Goal: Task Accomplishment & Management: Complete application form

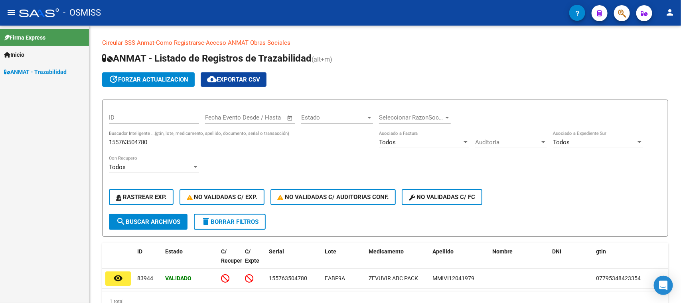
scroll to position [38, 0]
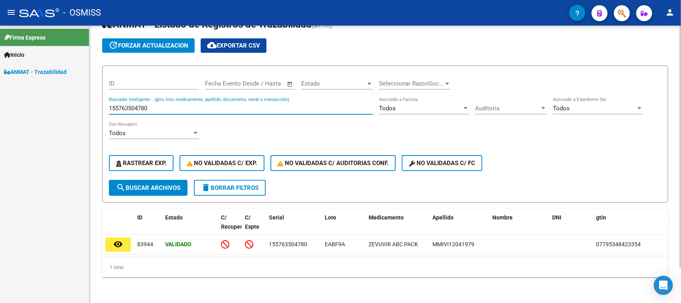
click at [180, 105] on input "155763504780" at bounding box center [241, 108] width 264 height 7
paste input "224236674692"
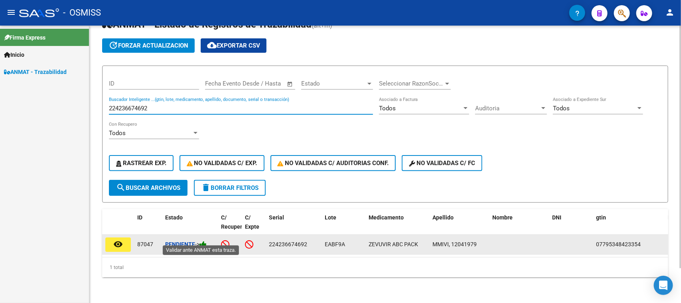
click at [207, 240] on icon at bounding box center [203, 244] width 7 height 8
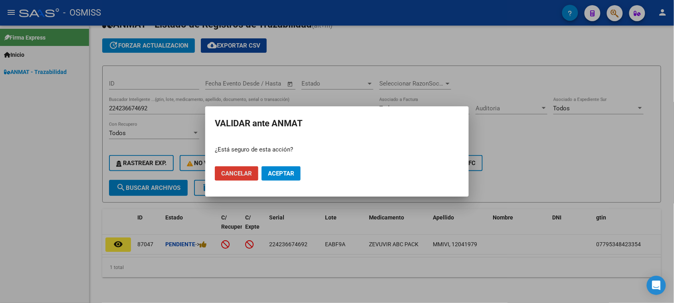
click at [279, 174] on span "Aceptar" at bounding box center [281, 173] width 26 height 7
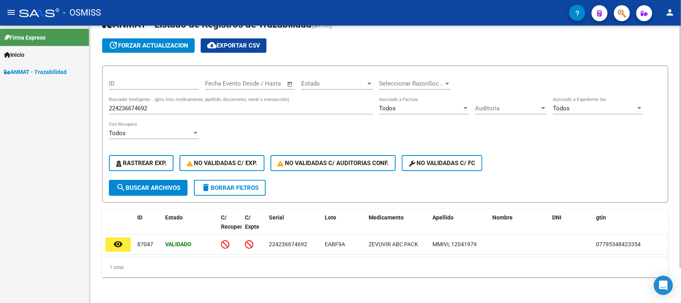
click at [180, 107] on input "224236674692" at bounding box center [241, 108] width 264 height 7
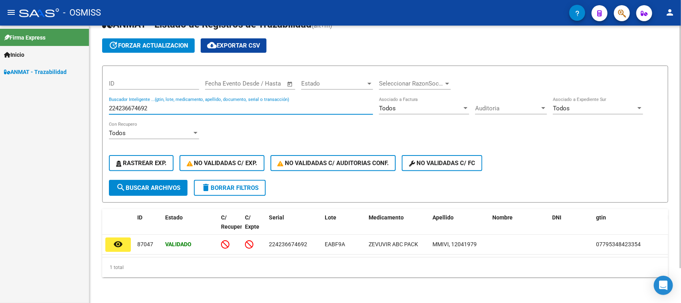
click at [180, 107] on input "224236674692" at bounding box center [241, 108] width 264 height 7
paste input "70702001244"
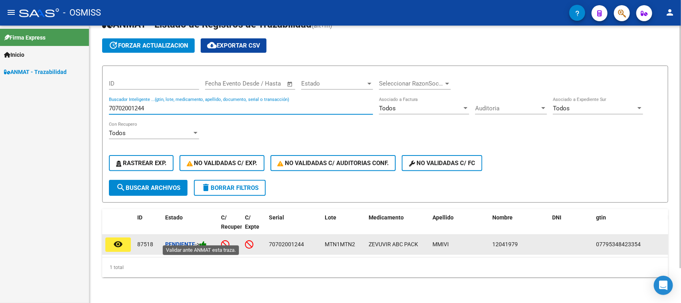
click at [206, 240] on icon at bounding box center [203, 244] width 7 height 8
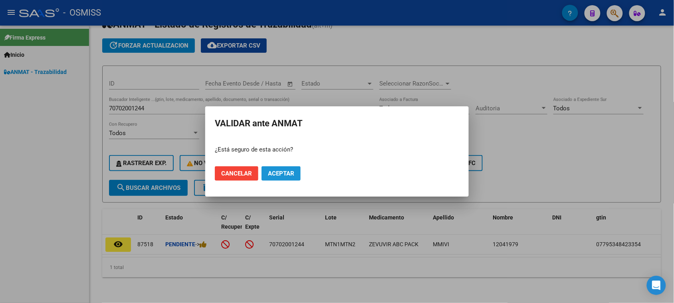
click at [274, 174] on span "Aceptar" at bounding box center [281, 173] width 26 height 7
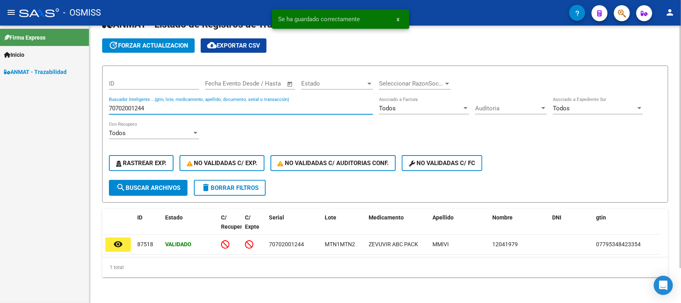
click at [268, 105] on input "70702001244" at bounding box center [241, 108] width 264 height 7
paste input "007165349233"
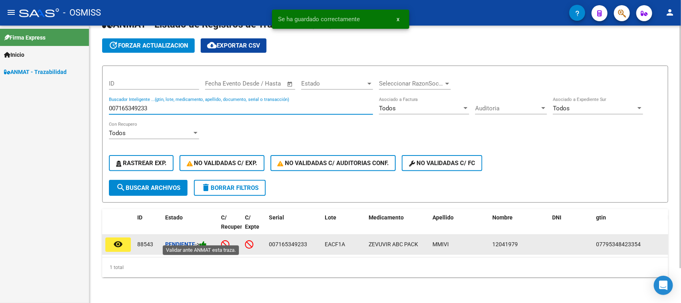
click at [206, 240] on icon at bounding box center [203, 244] width 7 height 8
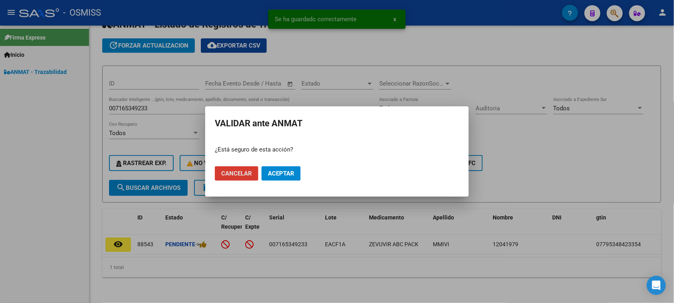
click at [282, 174] on span "Aceptar" at bounding box center [281, 173] width 26 height 7
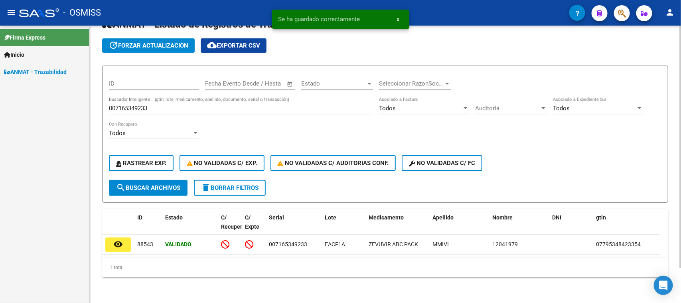
click at [160, 105] on input "007165349233" at bounding box center [241, 108] width 264 height 7
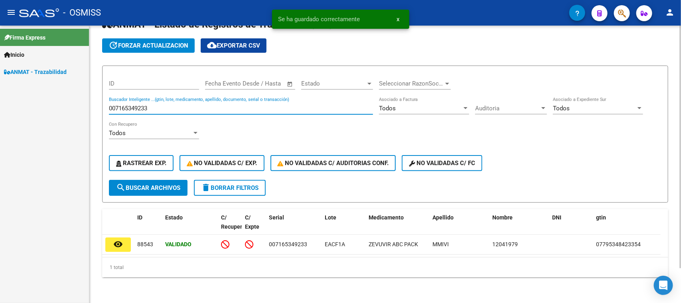
click at [160, 105] on input "007165349233" at bounding box center [241, 108] width 264 height 7
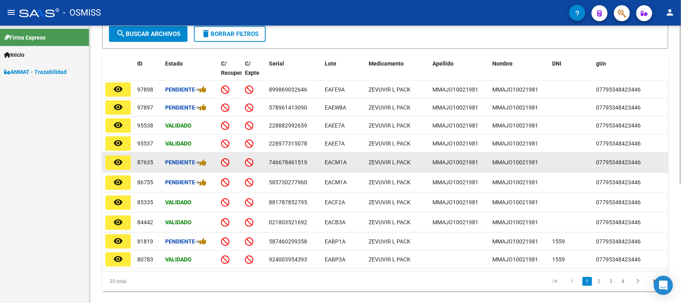
scroll to position [88, 0]
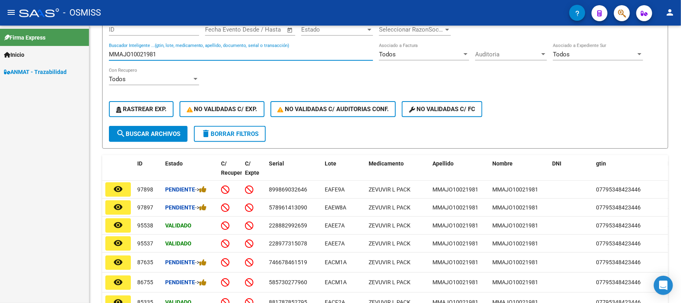
drag, startPoint x: 167, startPoint y: 53, endPoint x: 72, endPoint y: 51, distance: 94.6
click at [72, 51] on mat-sidenav-container "Firma Express Inicio Instructivos Contacto OS ANMAT - Trazabilidad Circular SSS…" at bounding box center [340, 164] width 681 height 277
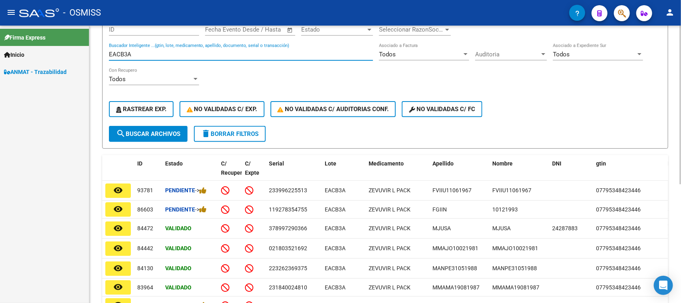
click at [154, 51] on input "EACB3A" at bounding box center [241, 54] width 264 height 7
paste input "SE000422453"
type input "SE000422453"
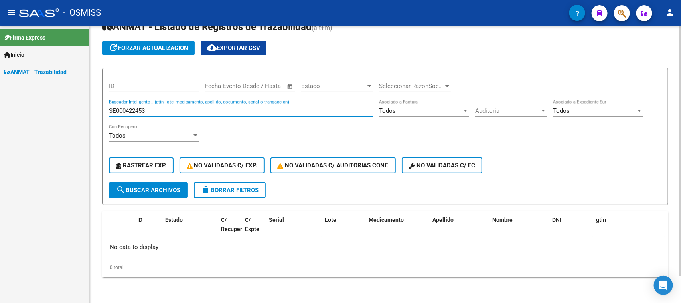
scroll to position [29, 0]
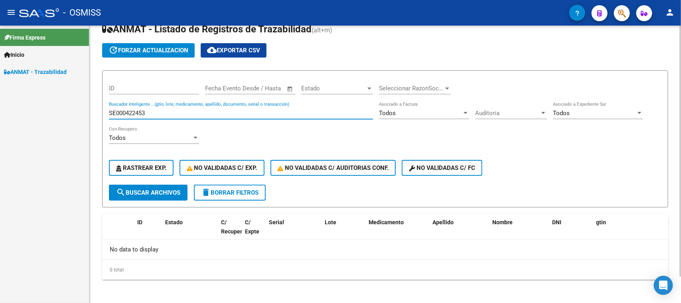
click at [154, 110] on input "SE000422453" at bounding box center [241, 112] width 264 height 7
click at [153, 109] on input "SE000422453" at bounding box center [241, 112] width 264 height 7
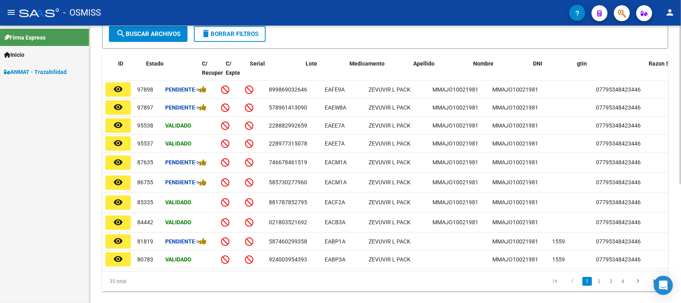
scroll to position [0, 24]
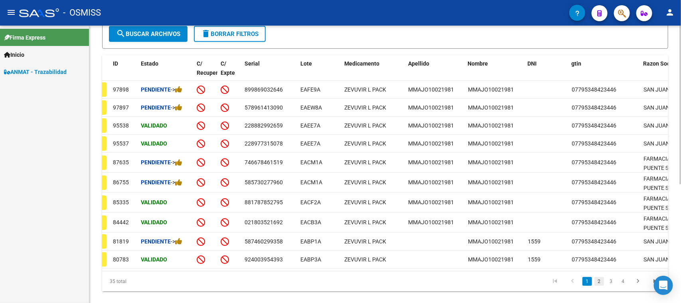
click at [597, 285] on link "2" at bounding box center [600, 281] width 10 height 9
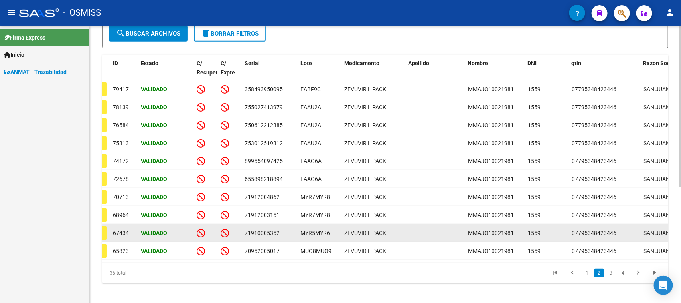
scroll to position [138, 0]
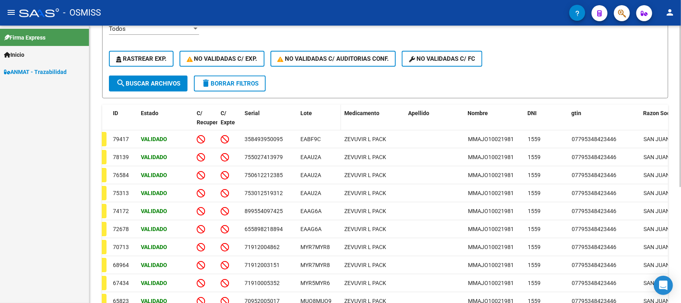
click at [304, 116] on datatable-header-cell "Lote" at bounding box center [319, 122] width 44 height 35
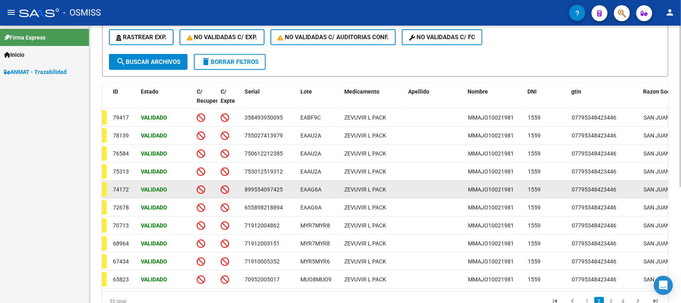
scroll to position [188, 0]
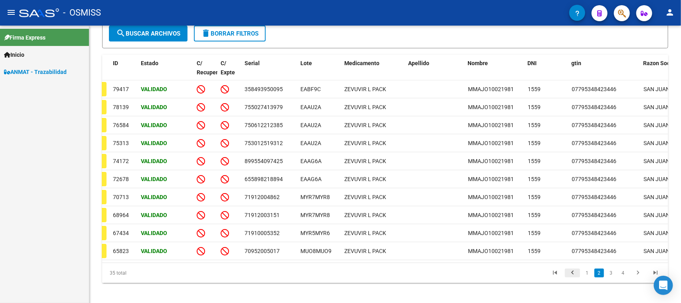
click at [573, 278] on icon "go to previous page" at bounding box center [573, 274] width 10 height 10
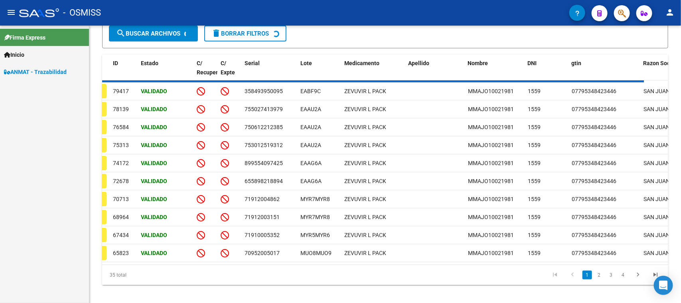
scroll to position [188, 0]
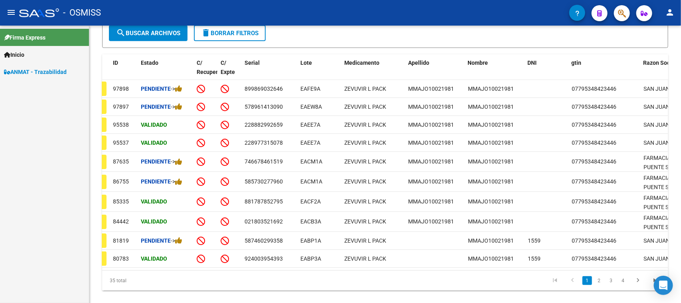
click at [55, 72] on span "ANMAT - Trazabilidad" at bounding box center [35, 71] width 63 height 9
click at [4, 68] on link "ANMAT - Trazabilidad" at bounding box center [44, 71] width 89 height 17
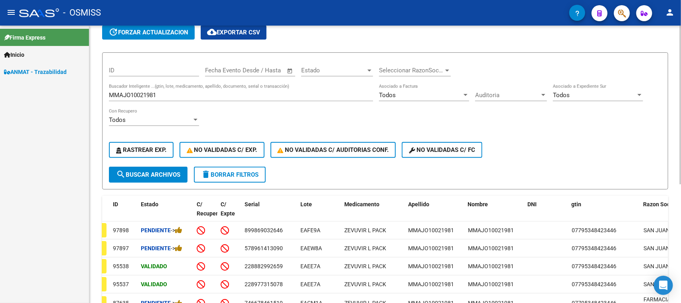
scroll to position [0, 0]
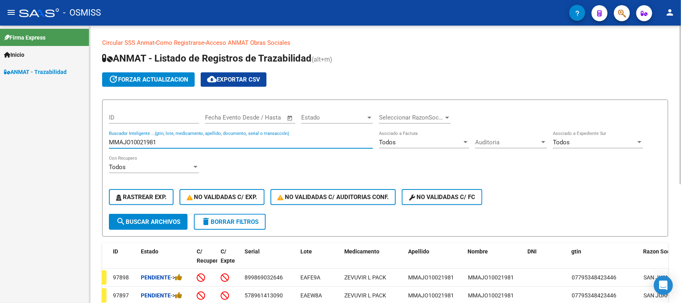
click at [152, 142] on input "MMAJO10021981" at bounding box center [241, 141] width 264 height 7
paste input "585730277960"
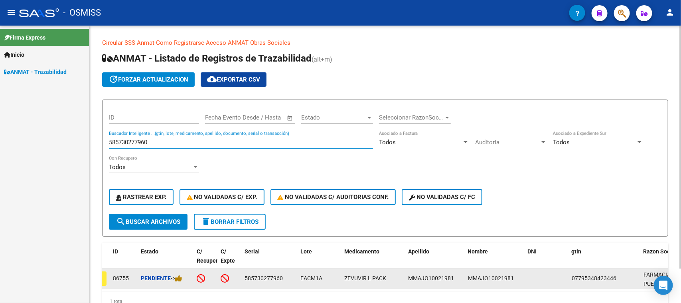
click at [184, 275] on div "Pendiente ->" at bounding box center [165, 277] width 49 height 9
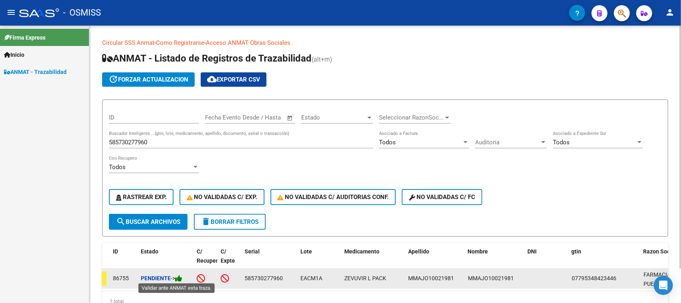
click at [180, 274] on icon at bounding box center [178, 278] width 7 height 8
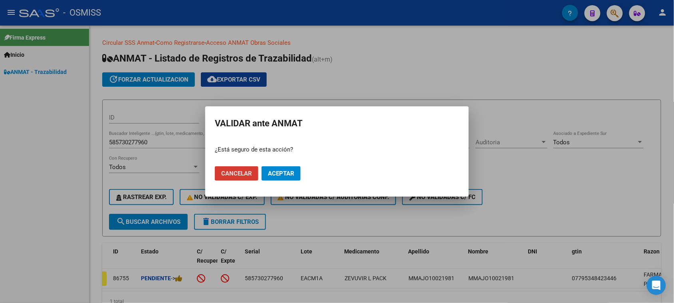
click at [270, 172] on span "Aceptar" at bounding box center [281, 173] width 26 height 7
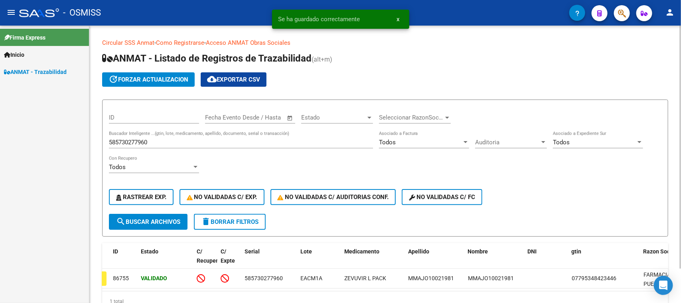
click at [166, 138] on input "585730277960" at bounding box center [241, 141] width 264 height 7
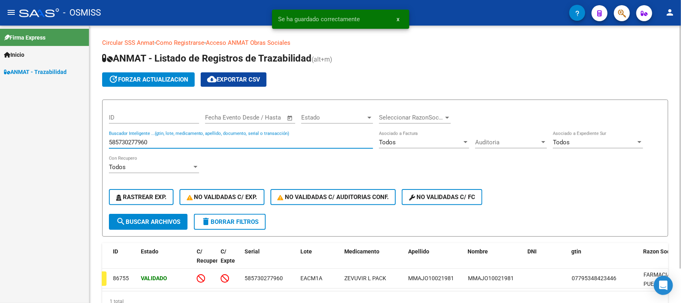
click at [166, 138] on input "585730277960" at bounding box center [241, 141] width 264 height 7
paste input "746678461519"
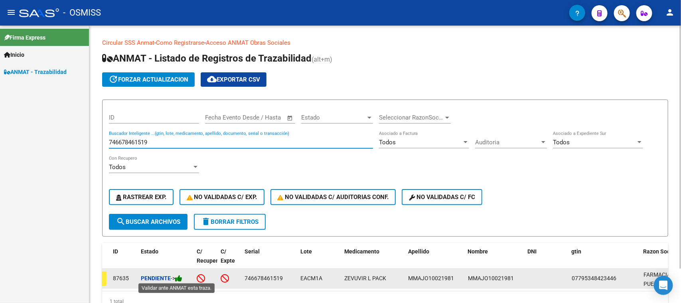
type input "746678461519"
click at [180, 278] on icon at bounding box center [178, 278] width 7 height 8
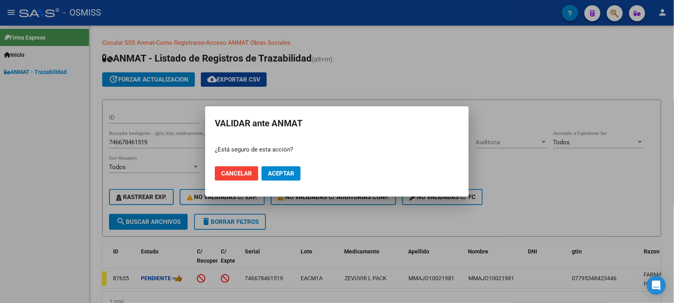
click at [303, 174] on mat-dialog-actions "Cancelar Aceptar" at bounding box center [337, 173] width 244 height 27
click at [289, 175] on span "Aceptar" at bounding box center [281, 173] width 26 height 7
